Goal: Task Accomplishment & Management: Complete application form

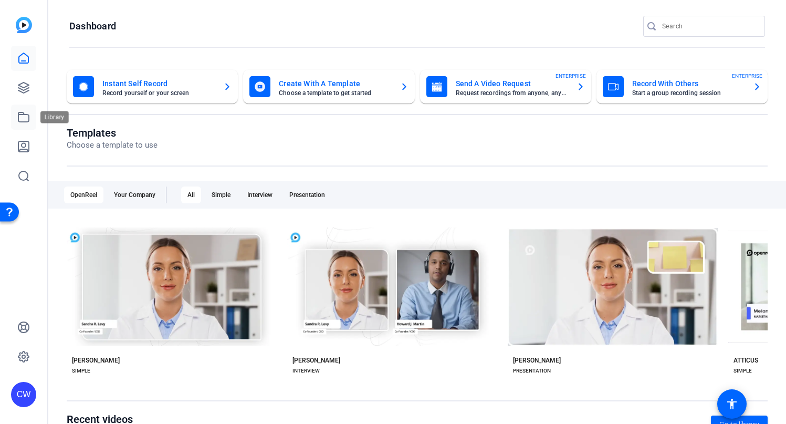
click at [24, 115] on icon at bounding box center [23, 117] width 13 height 13
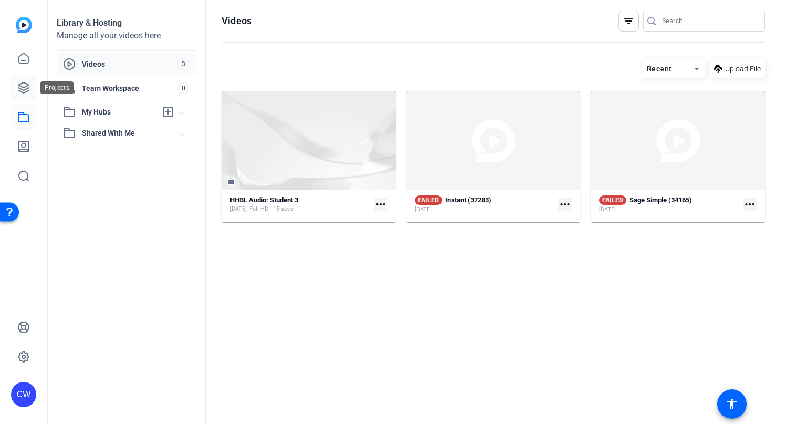
click at [22, 86] on icon at bounding box center [23, 87] width 13 height 13
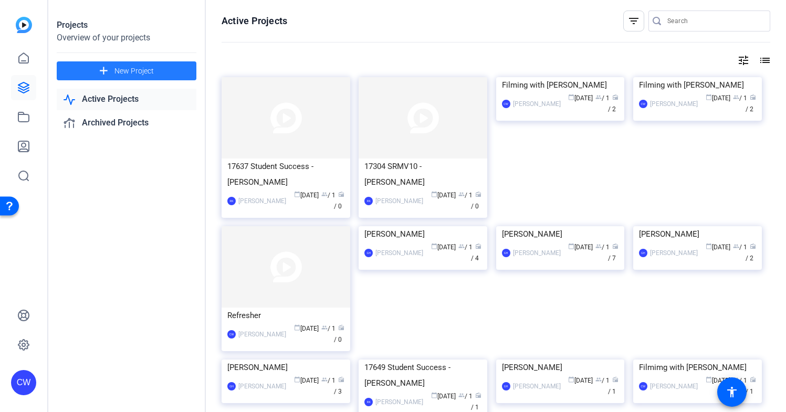
click at [115, 69] on span "New Project" at bounding box center [133, 71] width 39 height 11
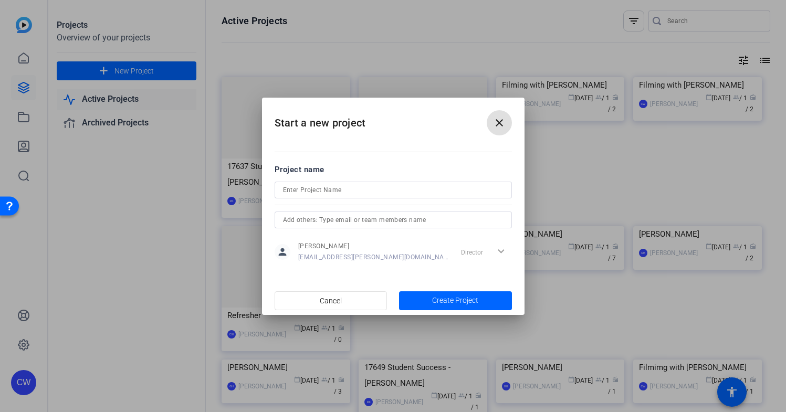
click at [295, 189] on input at bounding box center [393, 190] width 220 height 13
paste input "[PERSON_NAME]"
type input "Filming with [PERSON_NAME]"
click at [451, 301] on span "Create Project" at bounding box center [455, 300] width 46 height 11
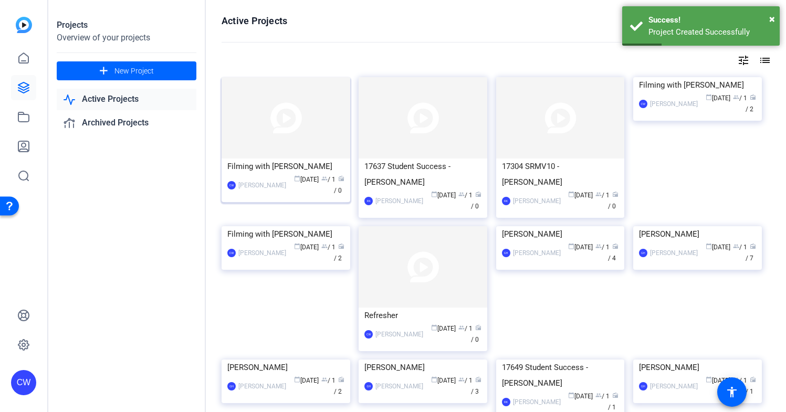
click at [287, 130] on img at bounding box center [286, 117] width 129 height 81
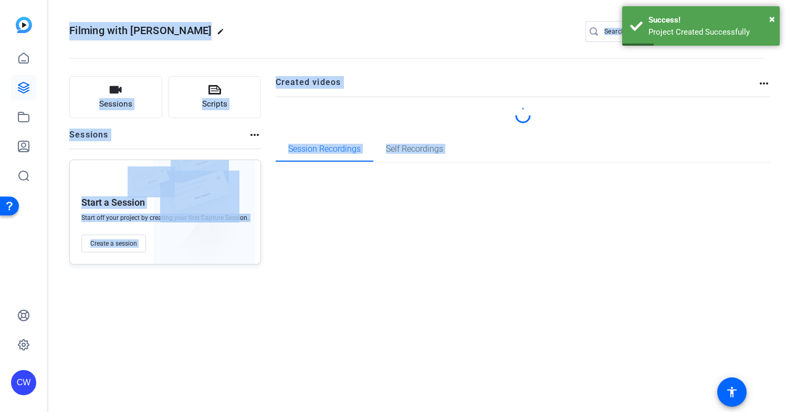
click at [287, 130] on div "Filming with [PERSON_NAME] edit CW settings Sessions Scripts Sessions more_hori…" at bounding box center [416, 206] width 737 height 412
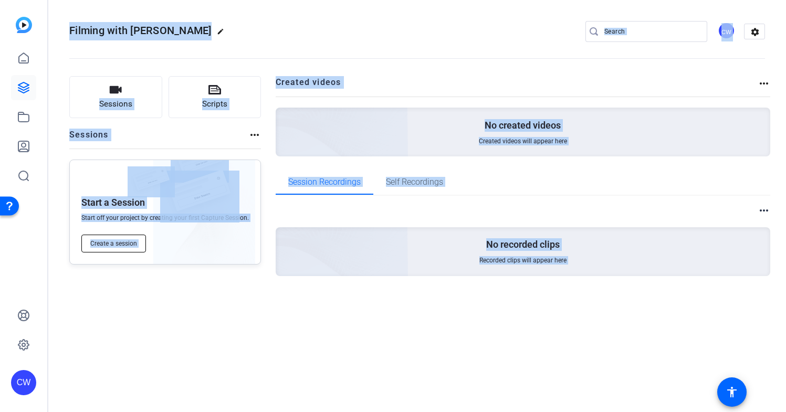
click at [123, 241] on span "Create a session" at bounding box center [113, 243] width 47 height 8
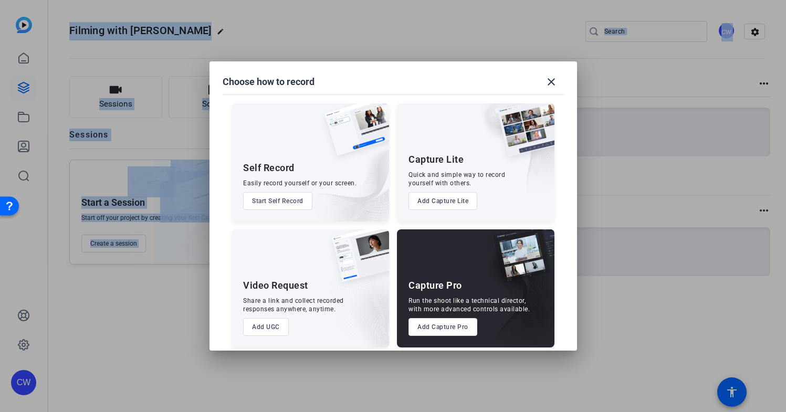
click at [429, 328] on button "Add Capture Pro" at bounding box center [442, 327] width 69 height 18
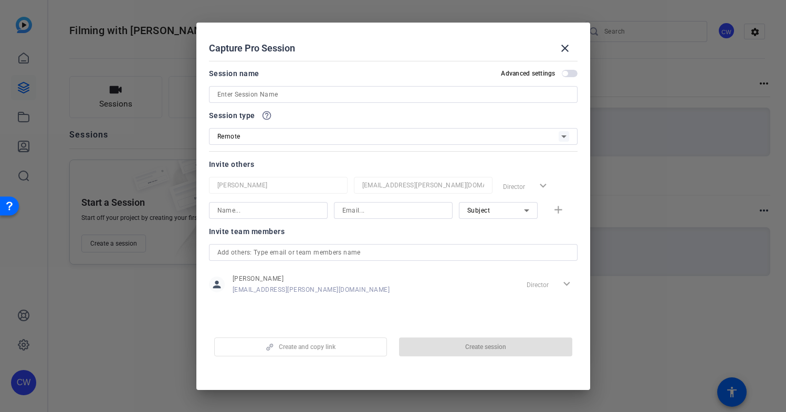
click at [230, 94] on input at bounding box center [393, 94] width 352 height 13
paste input "[PERSON_NAME]"
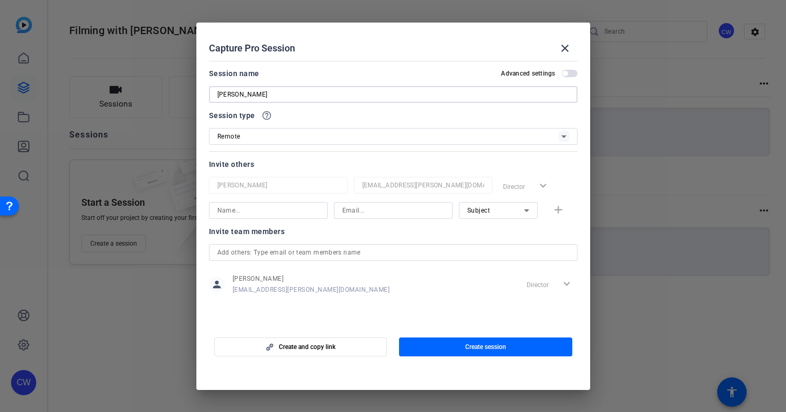
click at [217, 93] on input "[PERSON_NAME]" at bounding box center [393, 94] width 352 height 13
click at [344, 95] on input "Filming with [PERSON_NAME]" at bounding box center [393, 94] width 352 height 13
type input "Filming with [PERSON_NAME]"
click at [320, 155] on div at bounding box center [393, 151] width 368 height 12
click at [256, 213] on input at bounding box center [268, 210] width 102 height 13
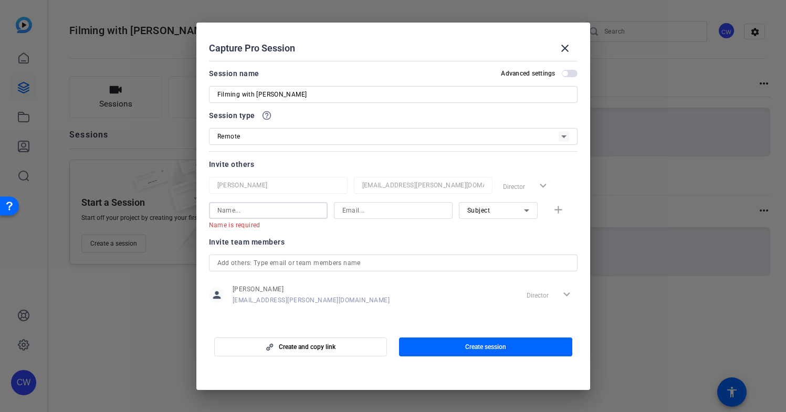
click at [233, 212] on input at bounding box center [268, 210] width 102 height 13
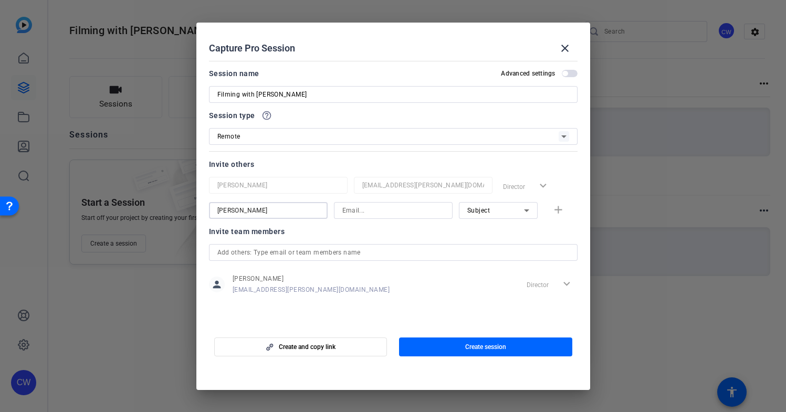
type input "[PERSON_NAME]"
click at [363, 211] on input at bounding box center [393, 210] width 102 height 13
paste input "[PERSON_NAME][EMAIL_ADDRESS][PERSON_NAME][DOMAIN_NAME]"
type input "[PERSON_NAME][EMAIL_ADDRESS][PERSON_NAME][DOMAIN_NAME]"
click at [525, 209] on icon at bounding box center [526, 210] width 5 height 3
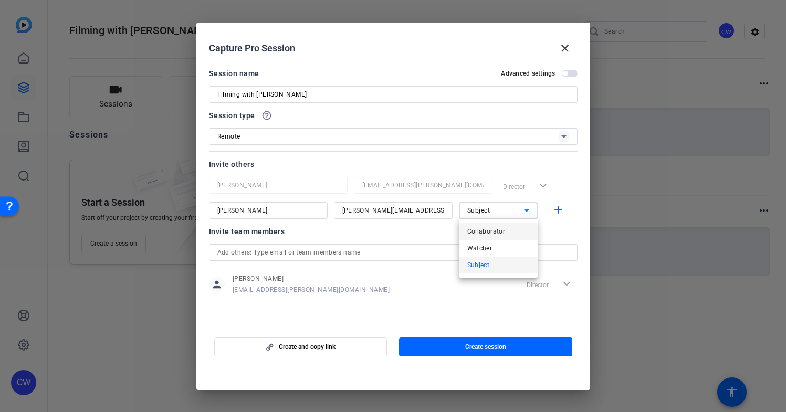
click at [514, 233] on mat-option "Collaborator" at bounding box center [498, 231] width 79 height 17
click at [559, 212] on mat-icon "add" at bounding box center [558, 210] width 13 height 13
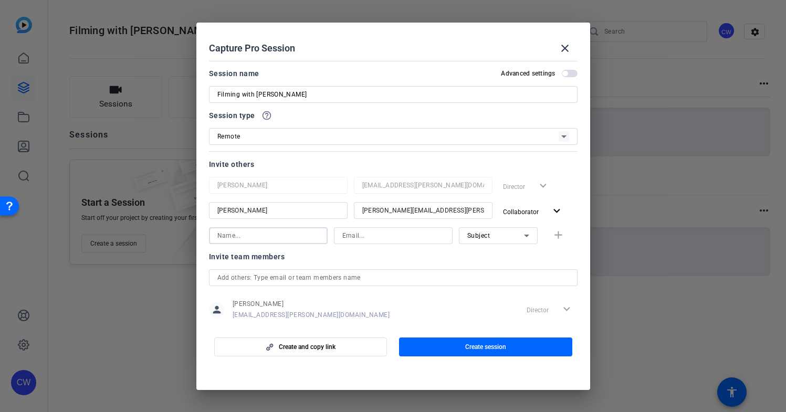
click at [222, 237] on input at bounding box center [268, 235] width 102 height 13
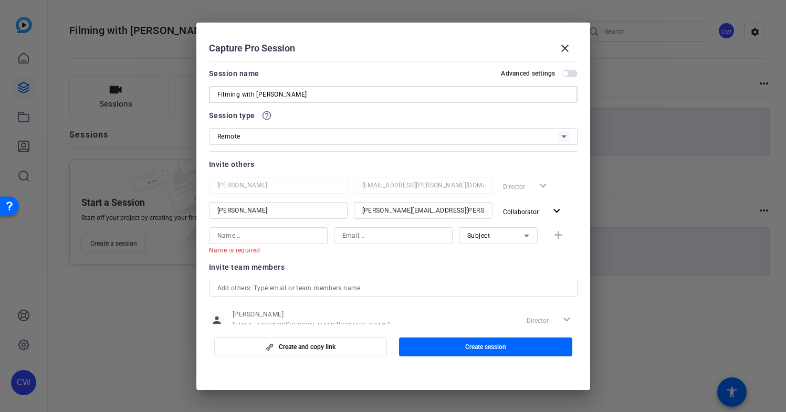
drag, startPoint x: 256, startPoint y: 93, endPoint x: 331, endPoint y: 93, distance: 75.1
click at [331, 93] on input "Filming with [PERSON_NAME]" at bounding box center [393, 94] width 352 height 13
click at [236, 237] on input at bounding box center [268, 235] width 102 height 13
paste input "[PERSON_NAME]"
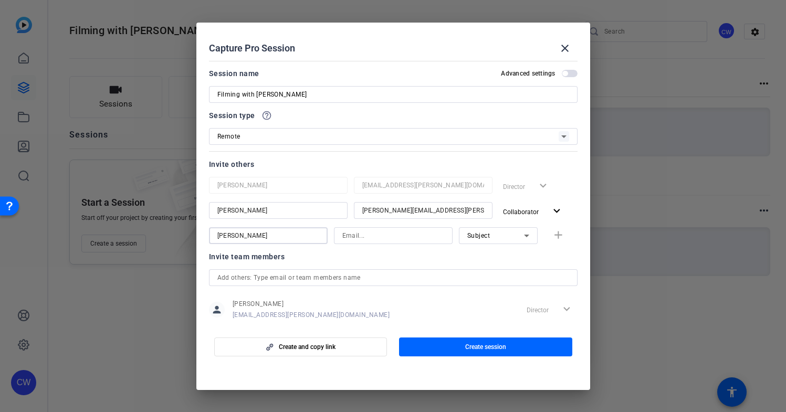
type input "[PERSON_NAME]"
click at [360, 236] on input at bounding box center [393, 235] width 102 height 13
paste input "[EMAIL_ADDRESS][DOMAIN_NAME]"
drag, startPoint x: 339, startPoint y: 236, endPoint x: 343, endPoint y: 250, distance: 14.8
click at [342, 237] on input "[EMAIL_ADDRESS][DOMAIN_NAME]" at bounding box center [393, 235] width 102 height 13
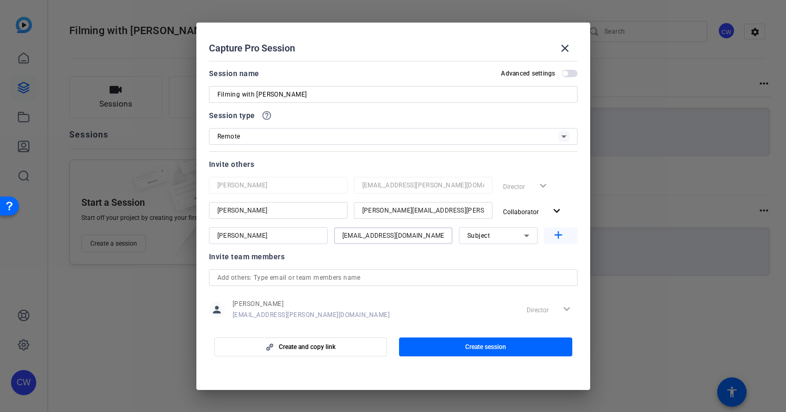
type input "[EMAIL_ADDRESS][DOMAIN_NAME]"
click at [553, 234] on mat-icon "add" at bounding box center [558, 235] width 13 height 13
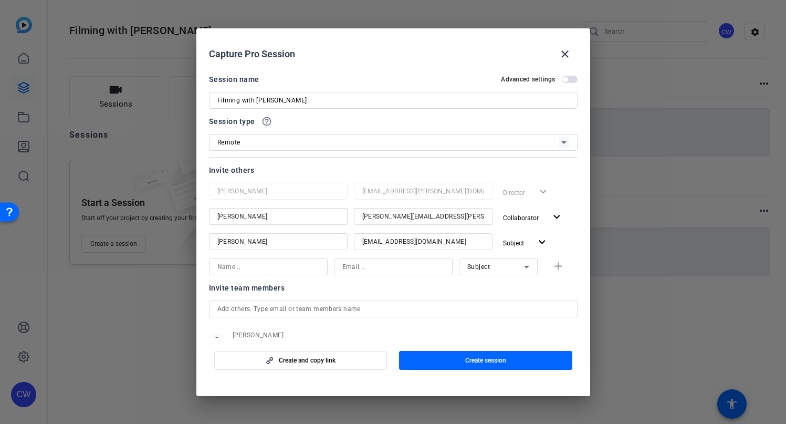
click at [218, 270] on input at bounding box center [268, 266] width 102 height 13
click at [375, 266] on input at bounding box center [393, 266] width 102 height 13
paste input "[PERSON_NAME][EMAIL_ADDRESS][PERSON_NAME][DOMAIN_NAME]"
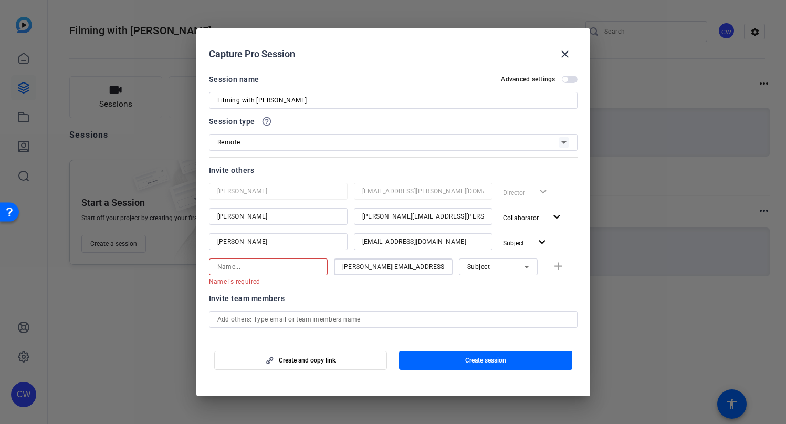
type input "[PERSON_NAME][EMAIL_ADDRESS][PERSON_NAME][DOMAIN_NAME]"
click at [236, 266] on input at bounding box center [268, 266] width 102 height 13
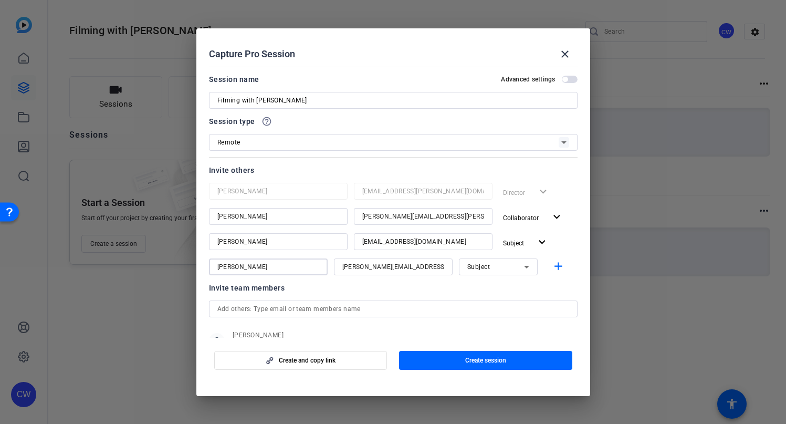
type input "[PERSON_NAME]"
click at [520, 268] on icon at bounding box center [526, 266] width 13 height 13
click at [507, 302] on mat-option "Watcher" at bounding box center [492, 304] width 79 height 17
click at [552, 266] on mat-icon "add" at bounding box center [558, 266] width 13 height 13
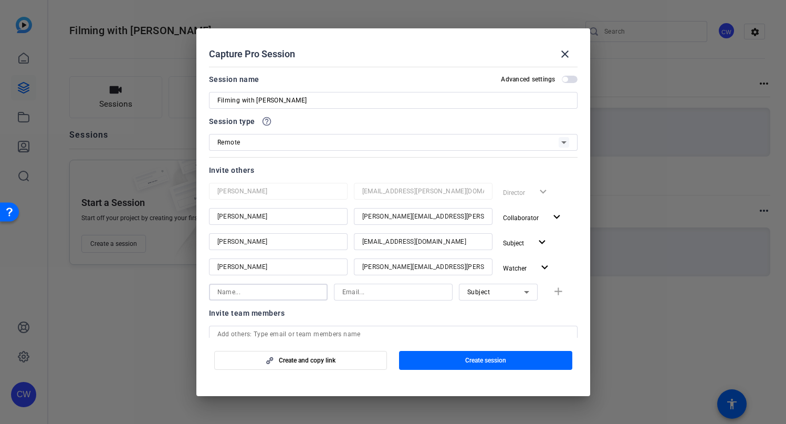
click at [251, 291] on input at bounding box center [268, 292] width 102 height 13
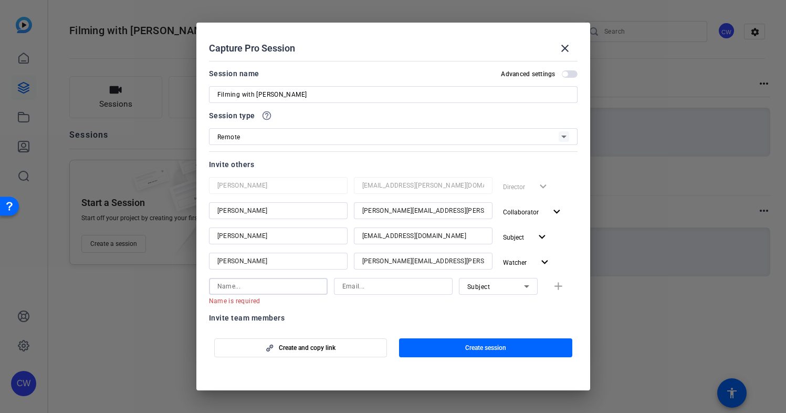
click at [229, 287] on input at bounding box center [268, 286] width 102 height 13
type input "[PERSON_NAME]"
click at [351, 285] on input at bounding box center [393, 286] width 102 height 13
paste input "[PERSON_NAME][EMAIL_ADDRESS][PERSON_NAME][DOMAIN_NAME]"
type input "[PERSON_NAME][EMAIL_ADDRESS][PERSON_NAME][DOMAIN_NAME]"
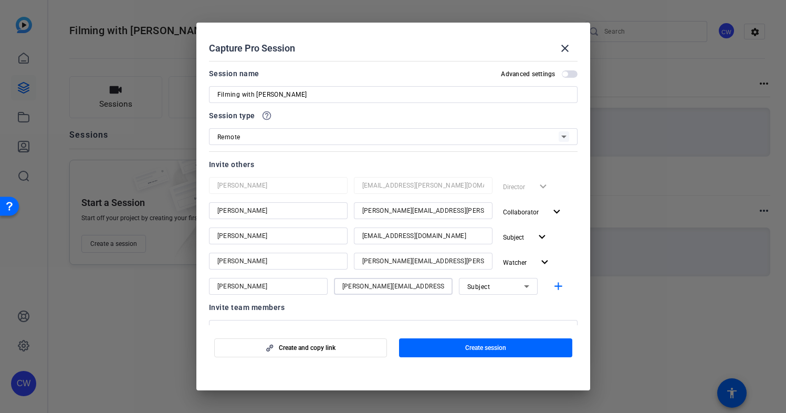
click at [524, 287] on icon at bounding box center [526, 286] width 5 height 3
click at [512, 305] on mat-option "Collaborator" at bounding box center [492, 307] width 79 height 17
click at [554, 287] on mat-icon "add" at bounding box center [558, 286] width 13 height 13
click at [352, 311] on input at bounding box center [393, 311] width 102 height 13
paste input "[PERSON_NAME][EMAIL_ADDRESS][DOMAIN_NAME]"
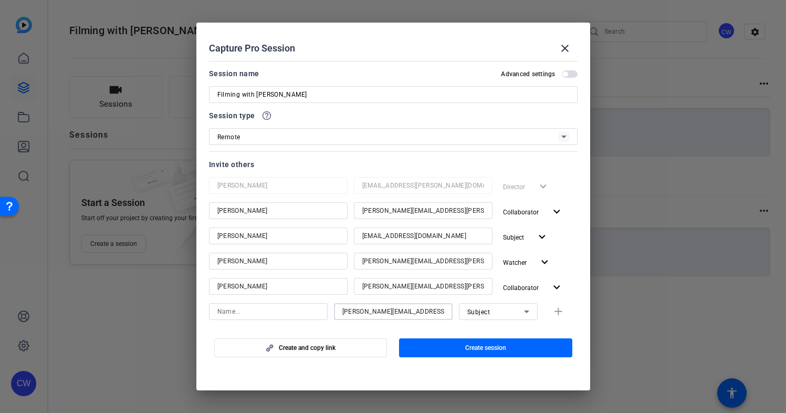
scroll to position [0, 15]
type input "[PERSON_NAME][EMAIL_ADDRESS][DOMAIN_NAME]"
click at [523, 311] on icon at bounding box center [526, 311] width 13 height 13
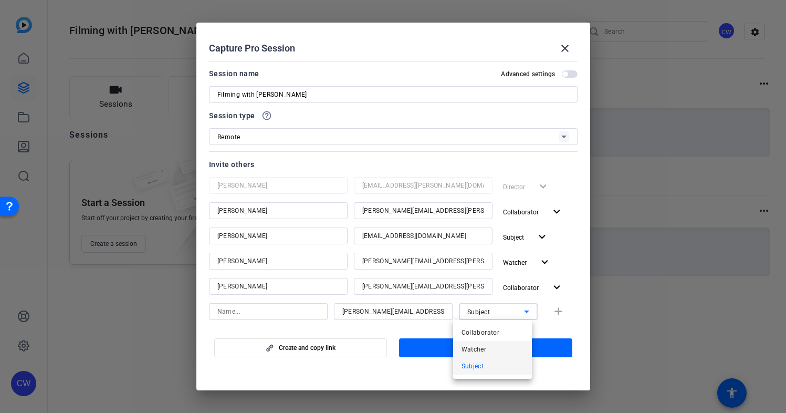
click at [505, 346] on mat-option "Watcher" at bounding box center [492, 349] width 79 height 17
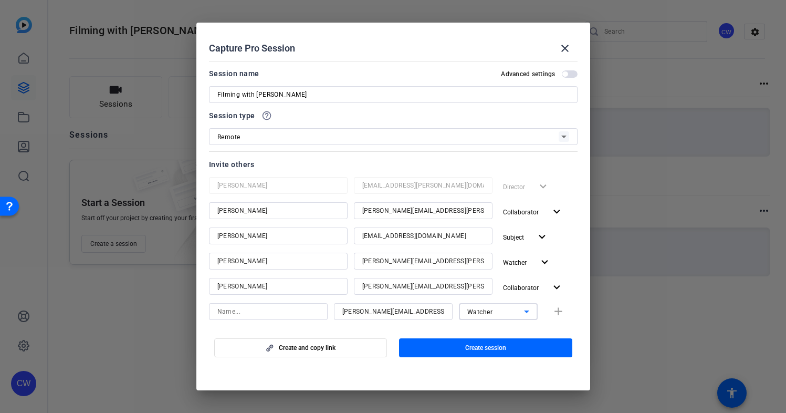
click at [240, 314] on input at bounding box center [268, 311] width 102 height 13
type input "[PERSON_NAME] [PERSON_NAME]"
click at [573, 321] on mat-dialog-content "Session name Advanced settings Filming with [PERSON_NAME] Session type help_out…" at bounding box center [393, 191] width 394 height 268
click at [555, 313] on mat-icon "add" at bounding box center [558, 311] width 13 height 13
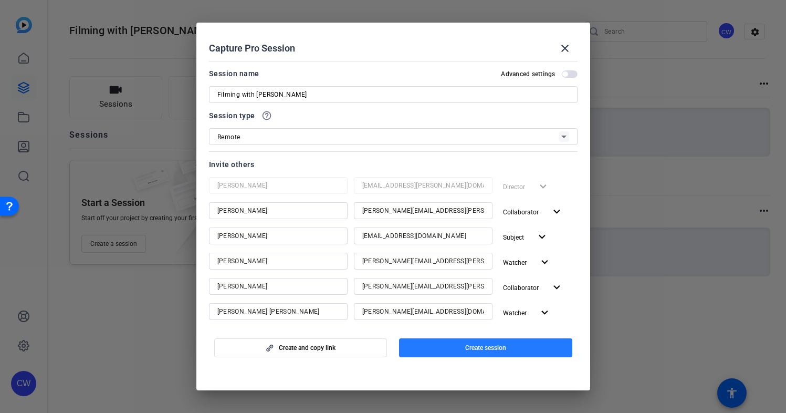
click at [497, 347] on span "Create session" at bounding box center [485, 347] width 41 height 8
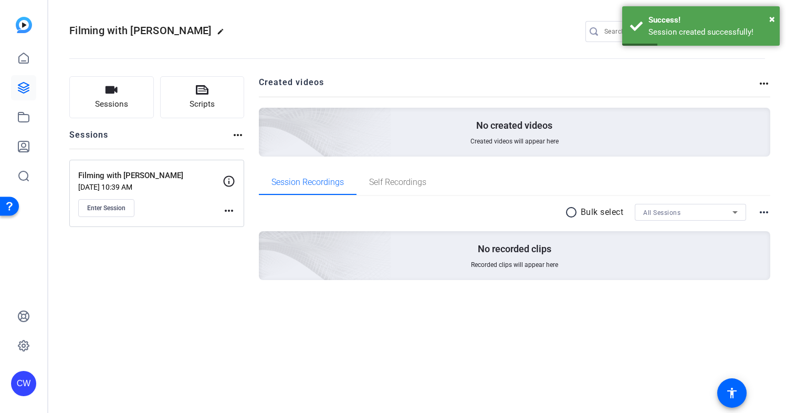
click at [230, 208] on mat-icon "more_horiz" at bounding box center [229, 210] width 13 height 13
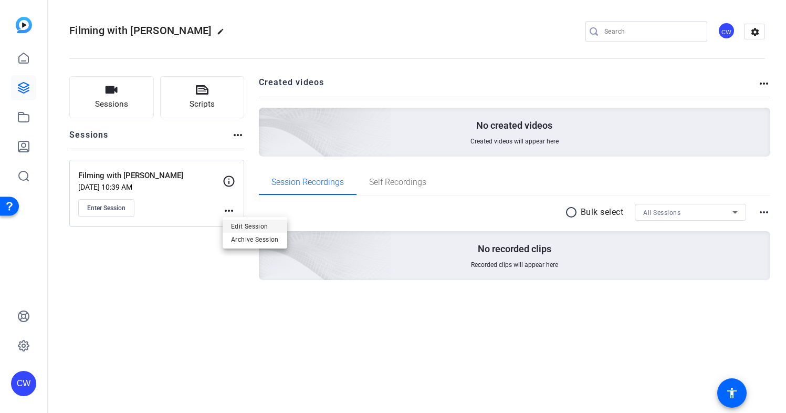
click at [233, 223] on span "Edit Session" at bounding box center [255, 225] width 48 height 13
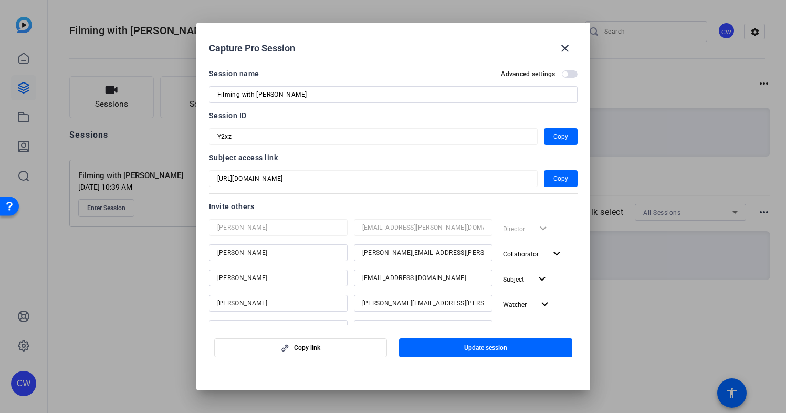
click at [568, 73] on span "button" at bounding box center [570, 73] width 16 height 7
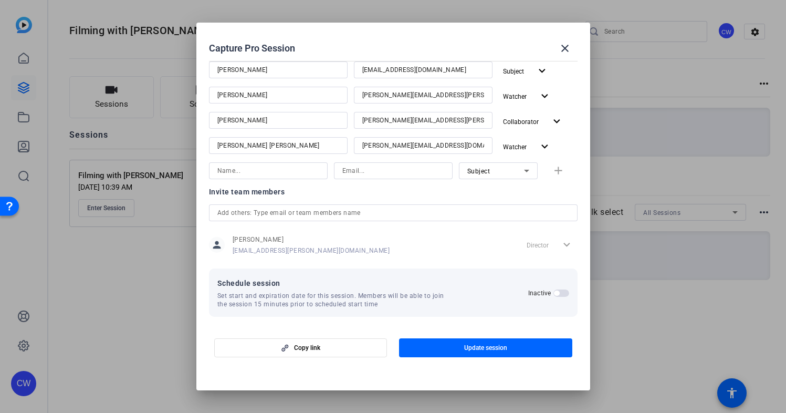
scroll to position [211, 0]
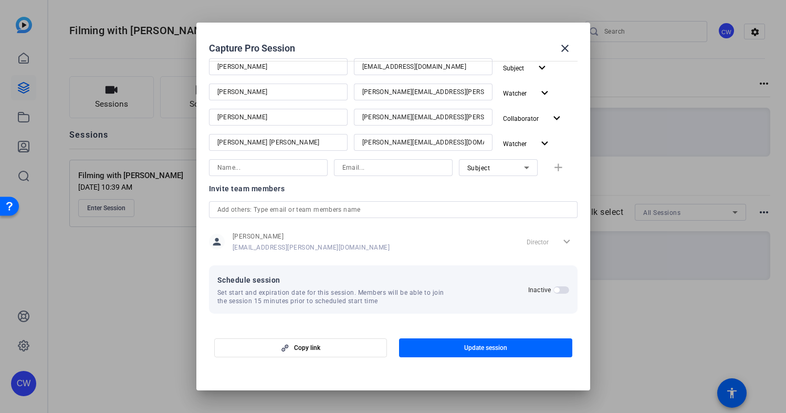
click at [559, 290] on span "button" at bounding box center [561, 289] width 16 height 7
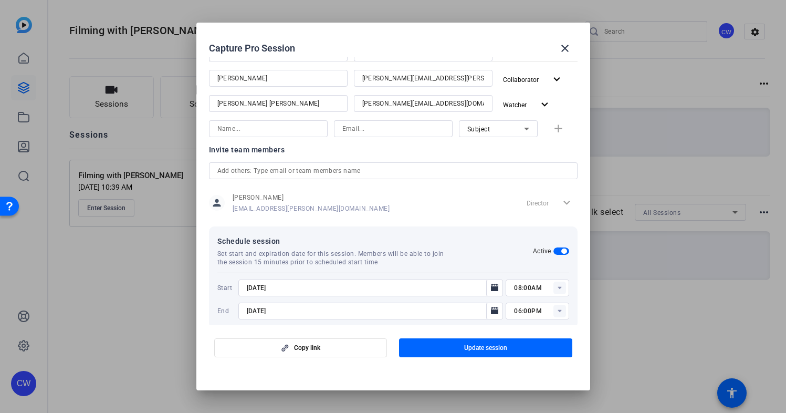
scroll to position [264, 0]
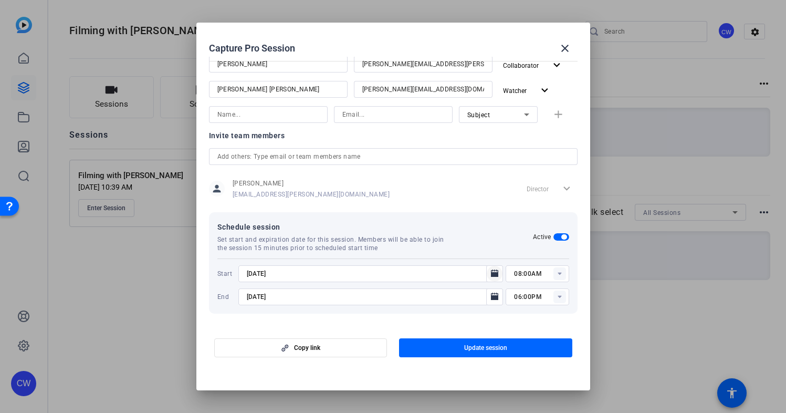
click at [491, 275] on icon "Open calendar" at bounding box center [494, 272] width 7 height 7
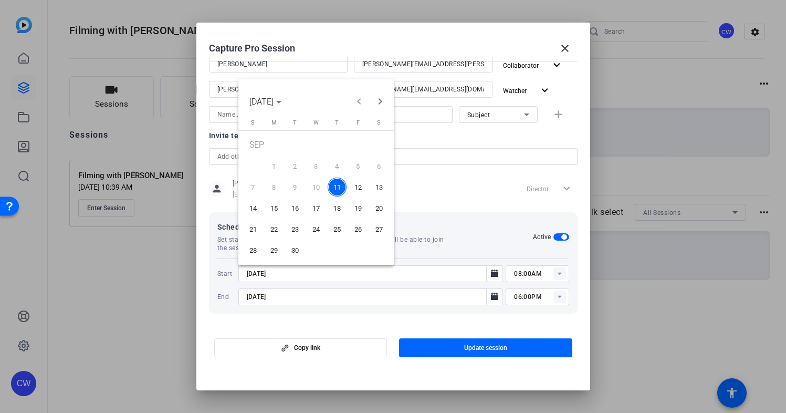
click at [359, 186] on span "12" at bounding box center [358, 186] width 19 height 19
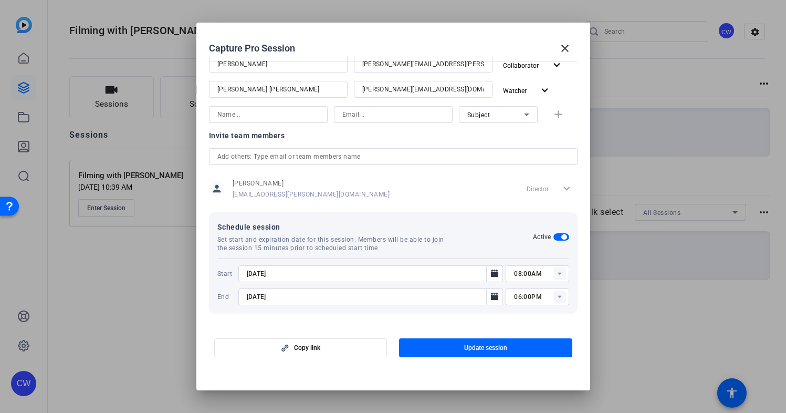
type input "[DATE]"
click at [557, 273] on icon at bounding box center [559, 273] width 4 height 3
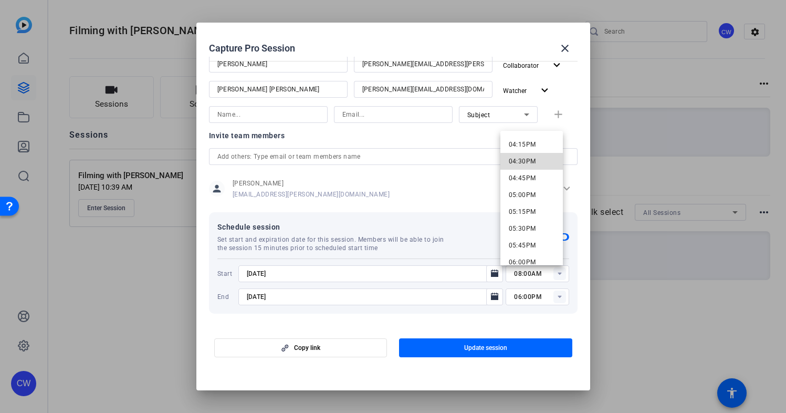
click at [537, 163] on mat-option "04:30PM" at bounding box center [531, 161] width 63 height 17
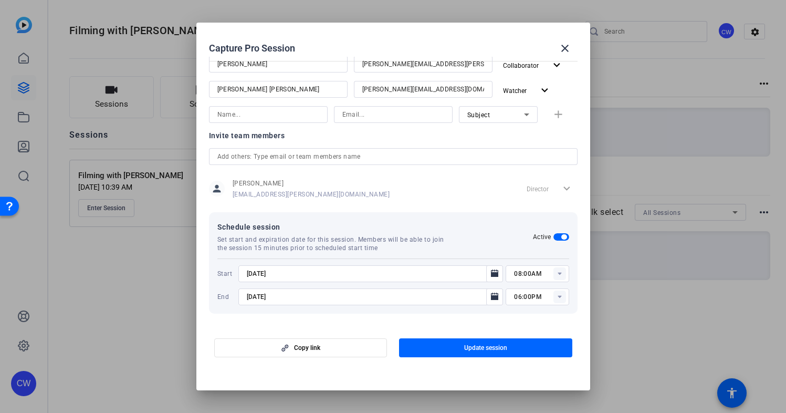
type input "04:30PM"
click at [491, 297] on icon "Open calendar" at bounding box center [494, 295] width 7 height 7
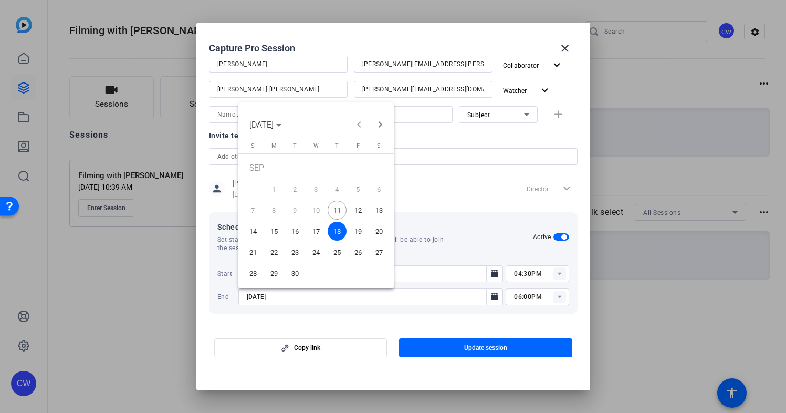
click at [296, 269] on span "30" at bounding box center [295, 272] width 19 height 19
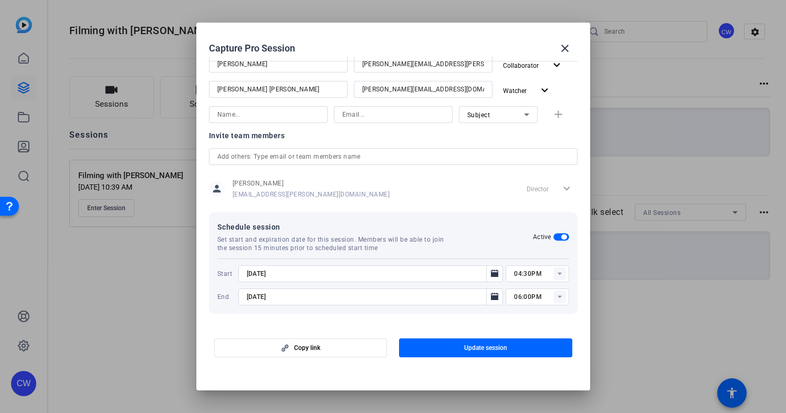
type input "[DATE]"
click at [491, 296] on icon "Open calendar" at bounding box center [494, 295] width 7 height 7
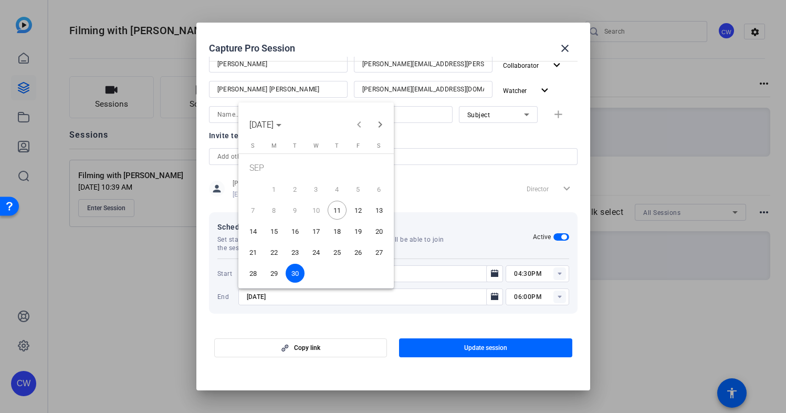
click at [489, 321] on div at bounding box center [393, 206] width 786 height 413
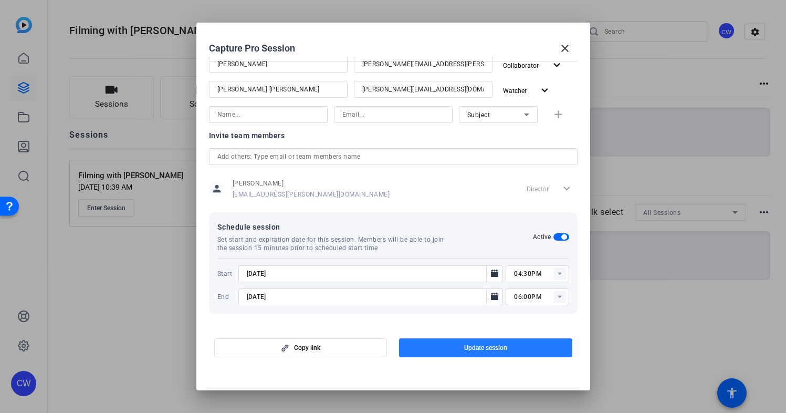
click at [485, 347] on span "Update session" at bounding box center [485, 347] width 43 height 8
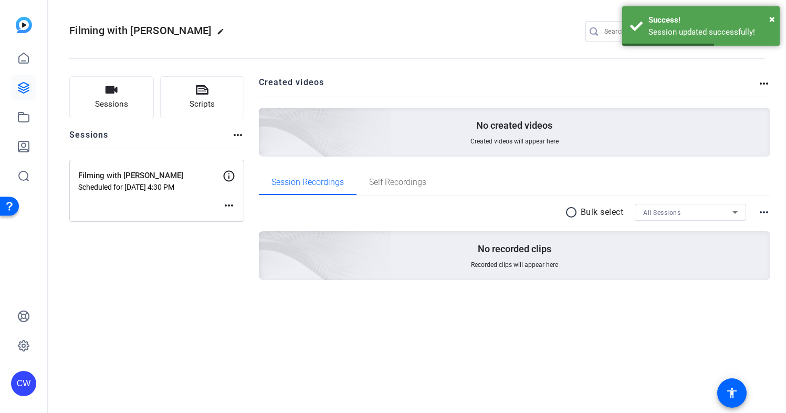
click at [229, 204] on mat-icon "more_horiz" at bounding box center [229, 205] width 13 height 13
click at [239, 219] on span "Edit Session" at bounding box center [255, 221] width 48 height 13
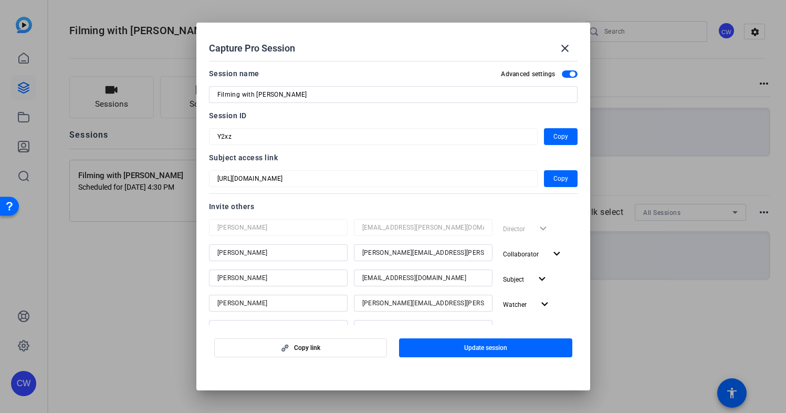
click at [207, 111] on mat-dialog-content "Session name Advanced settings Filming with [PERSON_NAME] Session ID Y2xz Copy …" at bounding box center [393, 191] width 394 height 268
click at [296, 118] on div "Session ID" at bounding box center [393, 115] width 368 height 13
drag, startPoint x: 208, startPoint y: 113, endPoint x: 480, endPoint y: 191, distance: 282.9
click at [480, 191] on div "Session name Advanced settings Filming with [PERSON_NAME] Session ID Y2xz Copy …" at bounding box center [393, 271] width 368 height 409
copy div "Session ID Copy Subject access link"
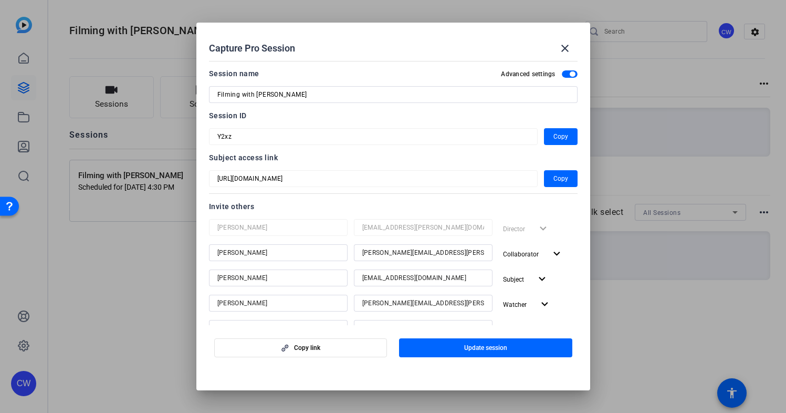
click at [571, 251] on div "Collaborator expand_more" at bounding box center [538, 253] width 79 height 19
click at [565, 44] on mat-icon "close" at bounding box center [564, 48] width 13 height 13
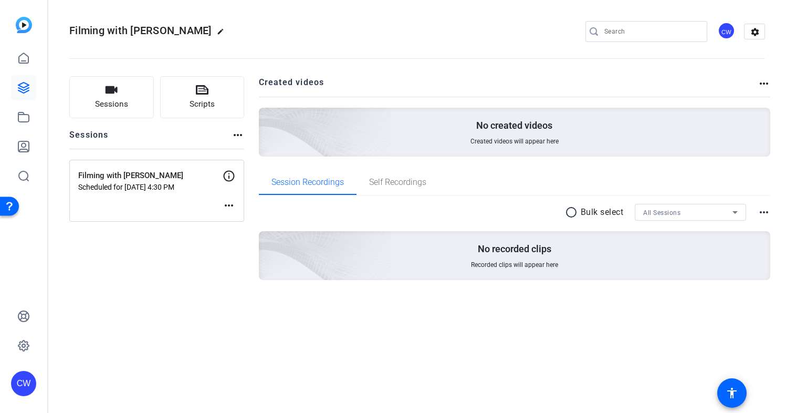
click at [230, 204] on mat-icon "more_horiz" at bounding box center [229, 205] width 13 height 13
click at [239, 219] on span "Edit Session" at bounding box center [255, 221] width 48 height 13
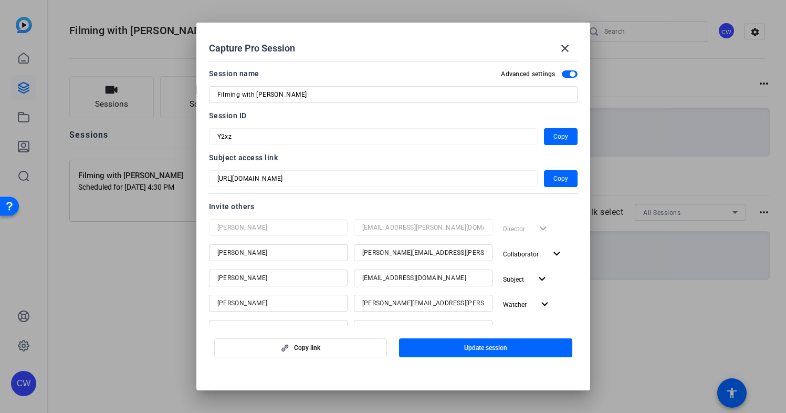
click at [243, 162] on div "Subject access link [URL][DOMAIN_NAME] Copy" at bounding box center [393, 169] width 368 height 36
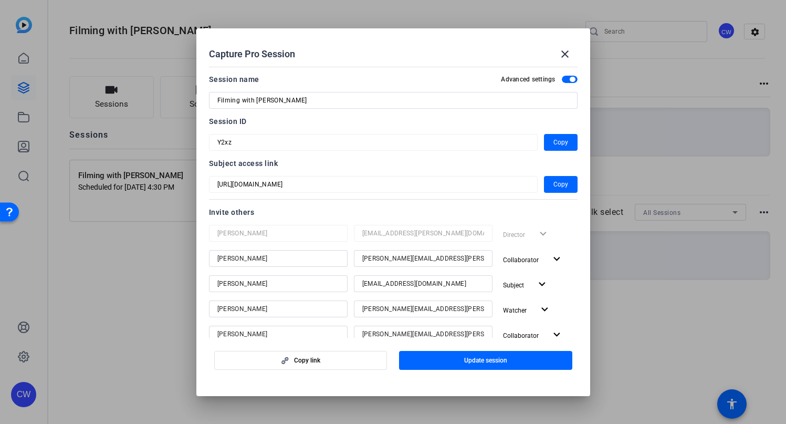
click at [204, 139] on mat-dialog-content "Session name Advanced settings Filming with [PERSON_NAME] Session ID Y2xz Copy …" at bounding box center [393, 200] width 394 height 276
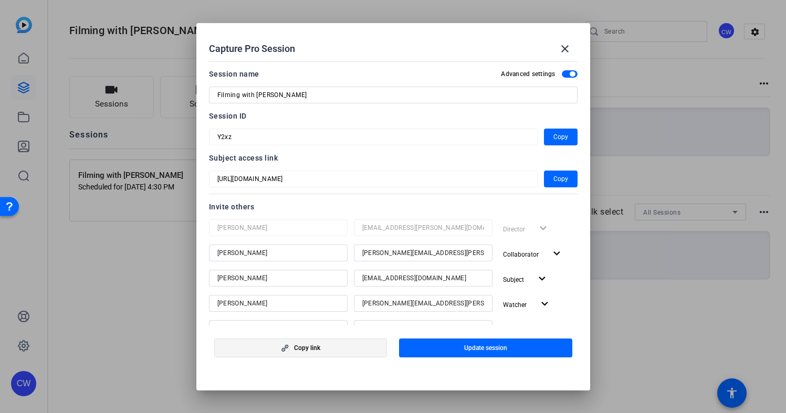
click at [302, 349] on span "Copy link" at bounding box center [307, 348] width 26 height 8
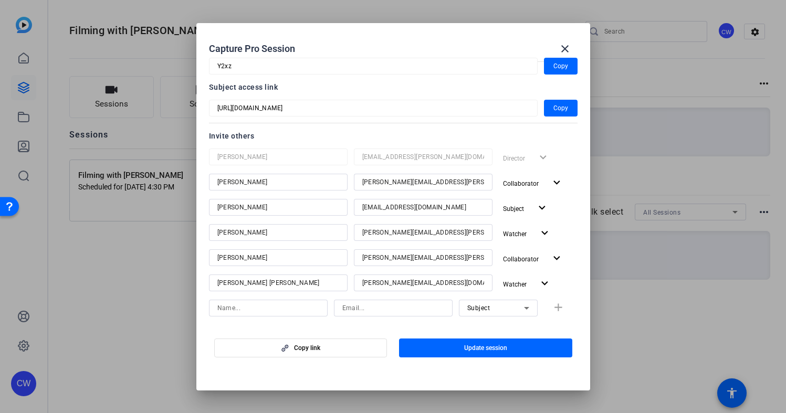
scroll to position [0, 0]
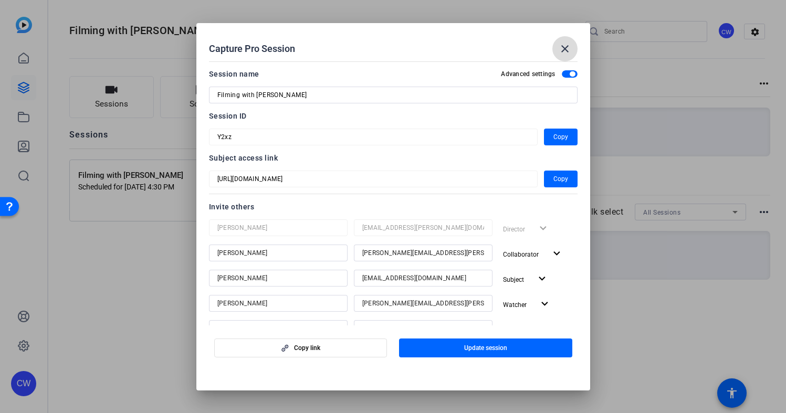
click at [565, 46] on mat-icon "close" at bounding box center [564, 49] width 13 height 13
